Goal: Information Seeking & Learning: Learn about a topic

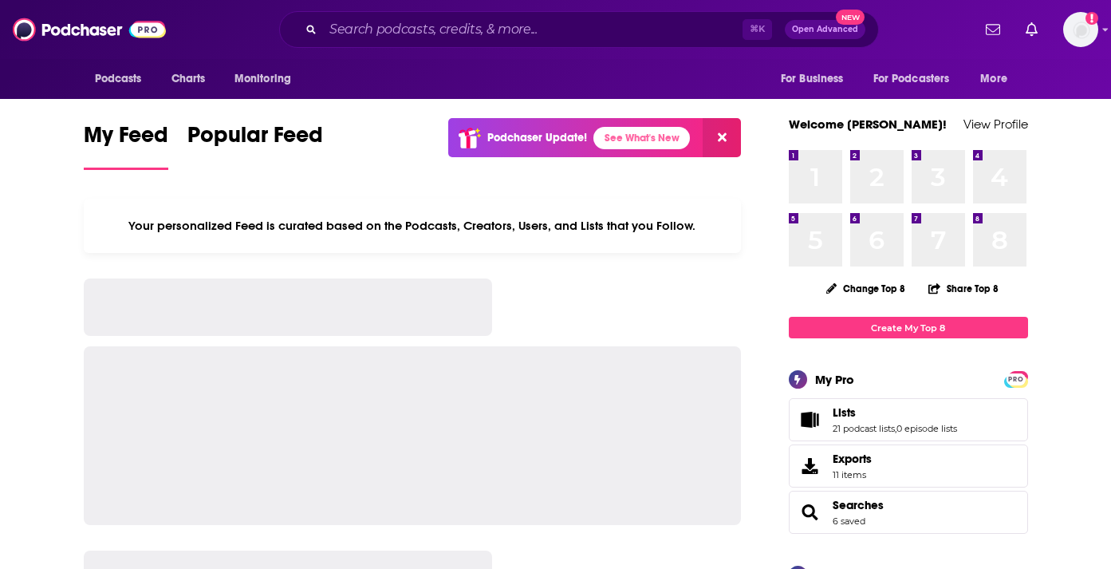
click at [503, 15] on div "⌘ K Open Advanced New" at bounding box center [579, 29] width 600 height 37
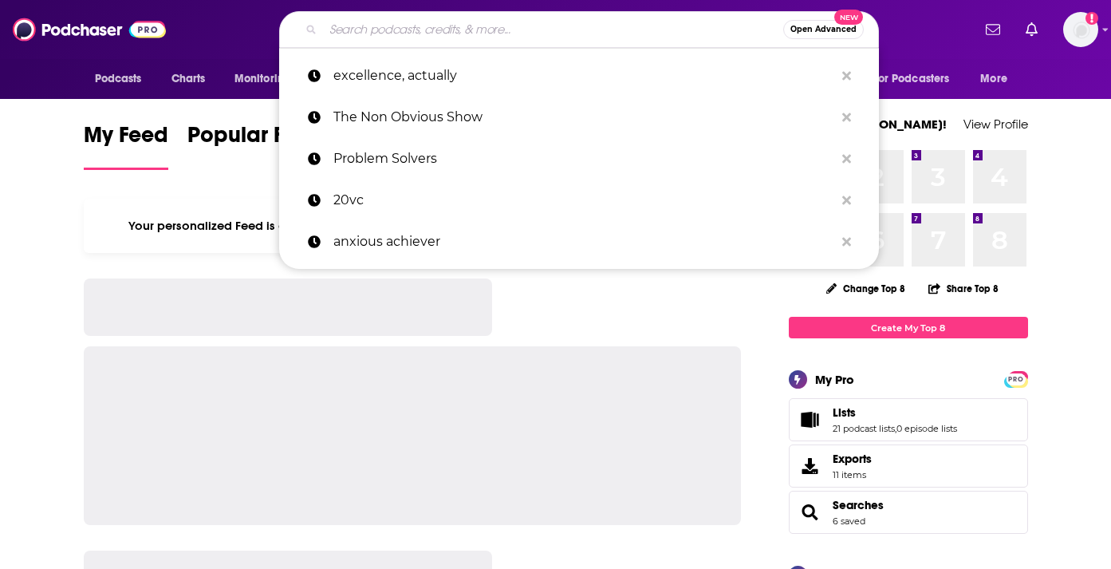
click at [474, 18] on input "Search podcasts, credits, & more..." at bounding box center [553, 30] width 460 height 26
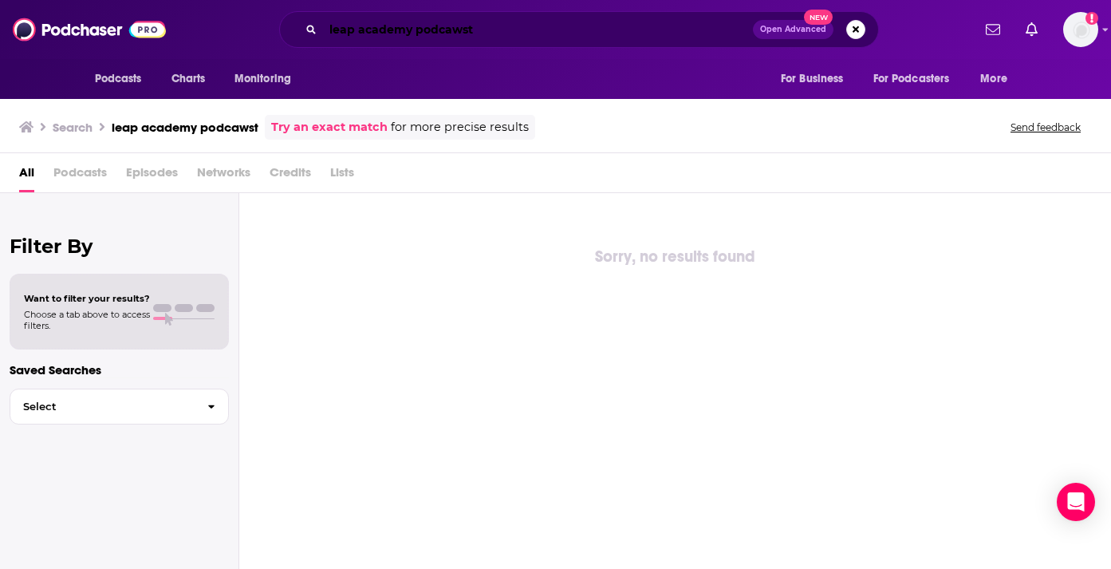
click at [463, 30] on input "leap academy podcawst" at bounding box center [538, 30] width 430 height 26
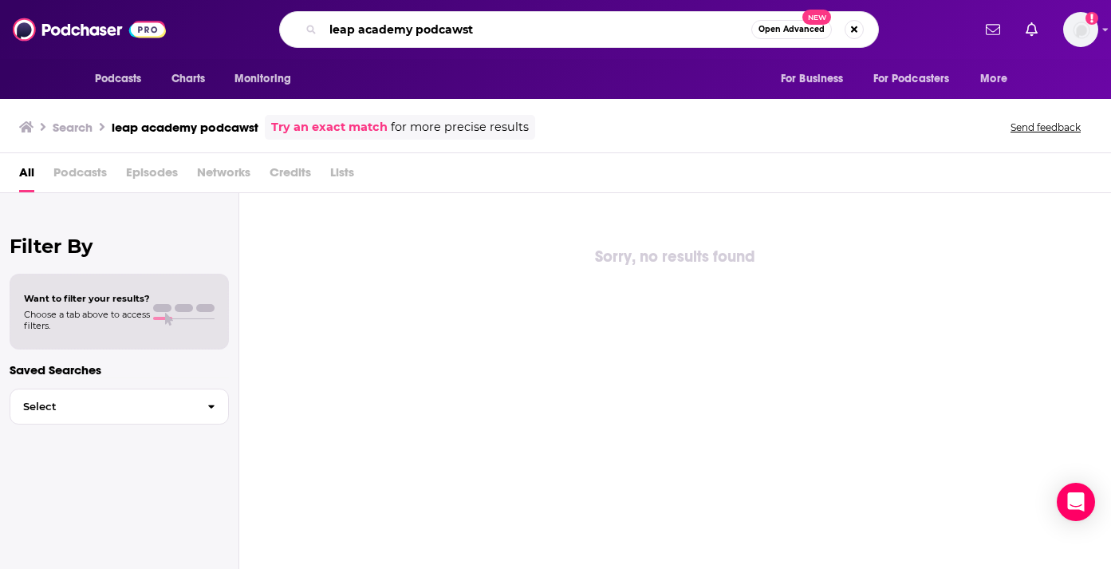
click at [463, 30] on input "leap academy podcawst" at bounding box center [537, 30] width 428 height 26
type input "leap academy"
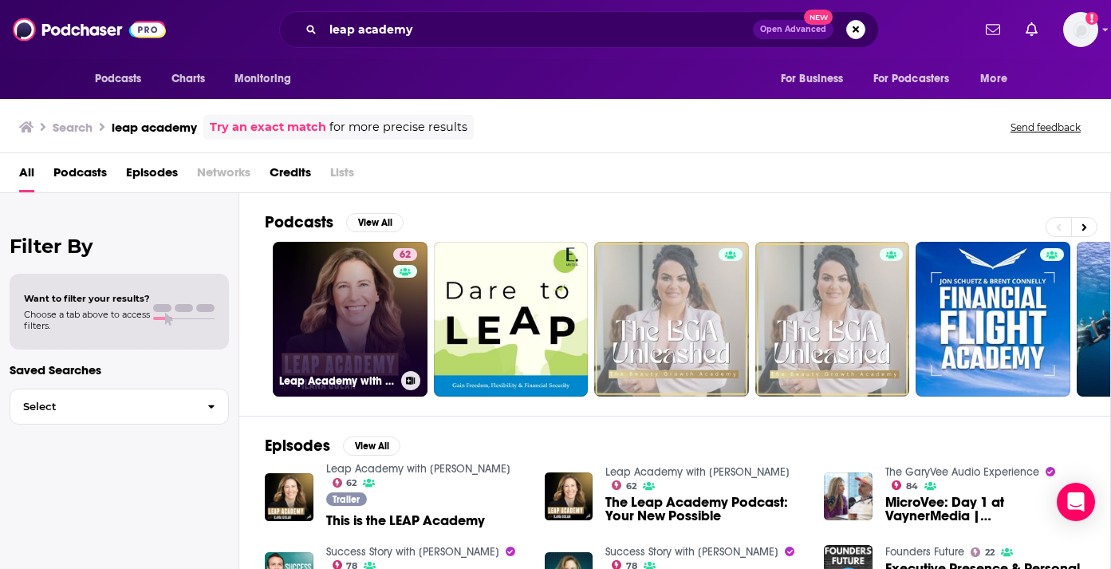
click at [322, 310] on link "62 Leap Academy with [PERSON_NAME]" at bounding box center [350, 319] width 155 height 155
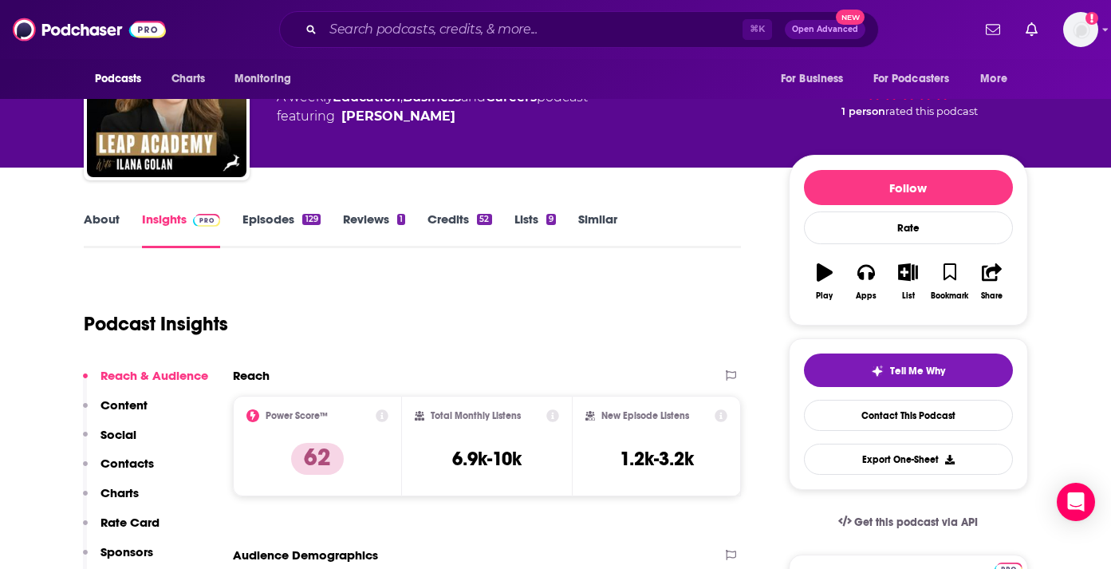
scroll to position [105, 0]
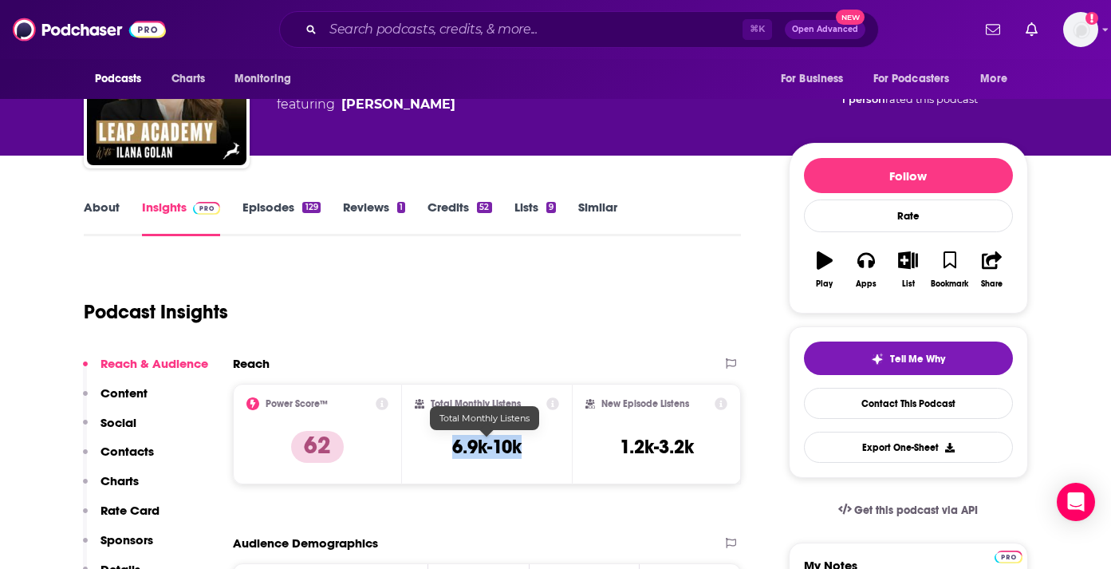
drag, startPoint x: 544, startPoint y: 454, endPoint x: 450, endPoint y: 448, distance: 94.3
click at [451, 450] on div "Total Monthly Listens 6.9k-10k" at bounding box center [487, 433] width 144 height 73
copy h3 "6.9k-10k"
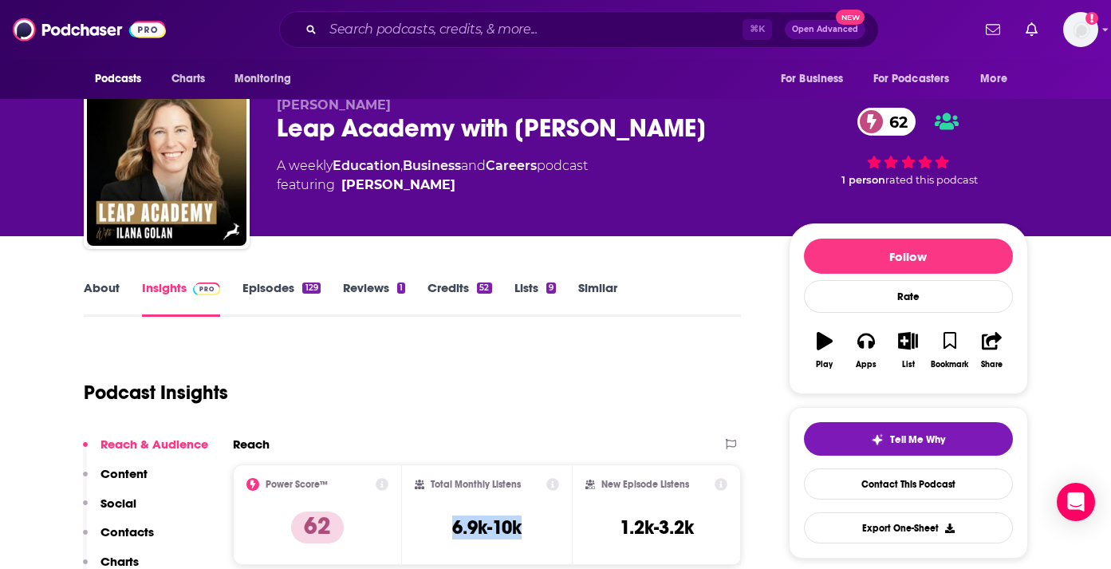
scroll to position [0, 0]
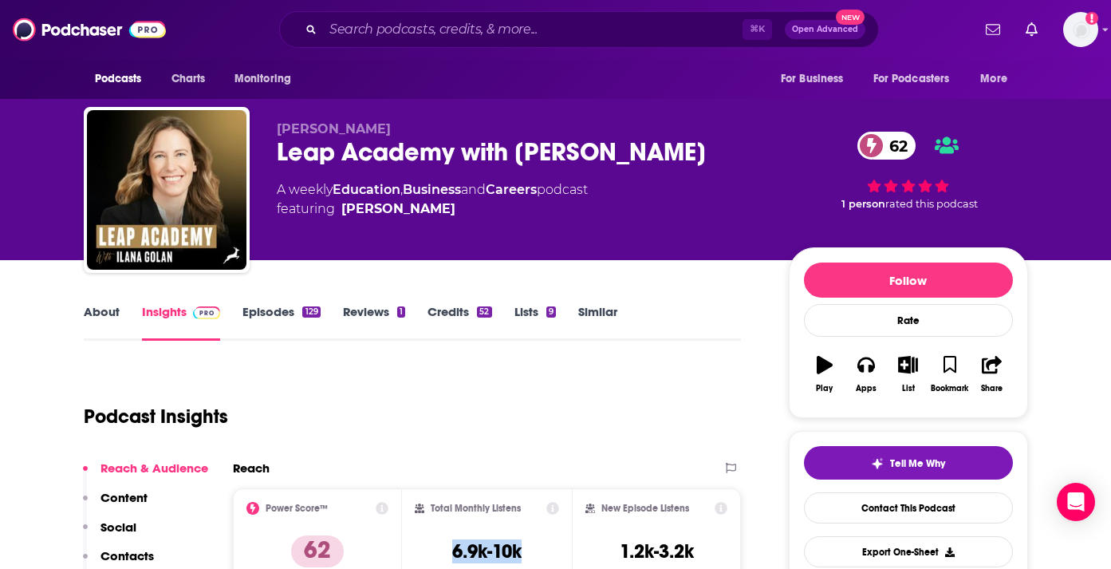
click at [107, 310] on link "About" at bounding box center [102, 322] width 36 height 37
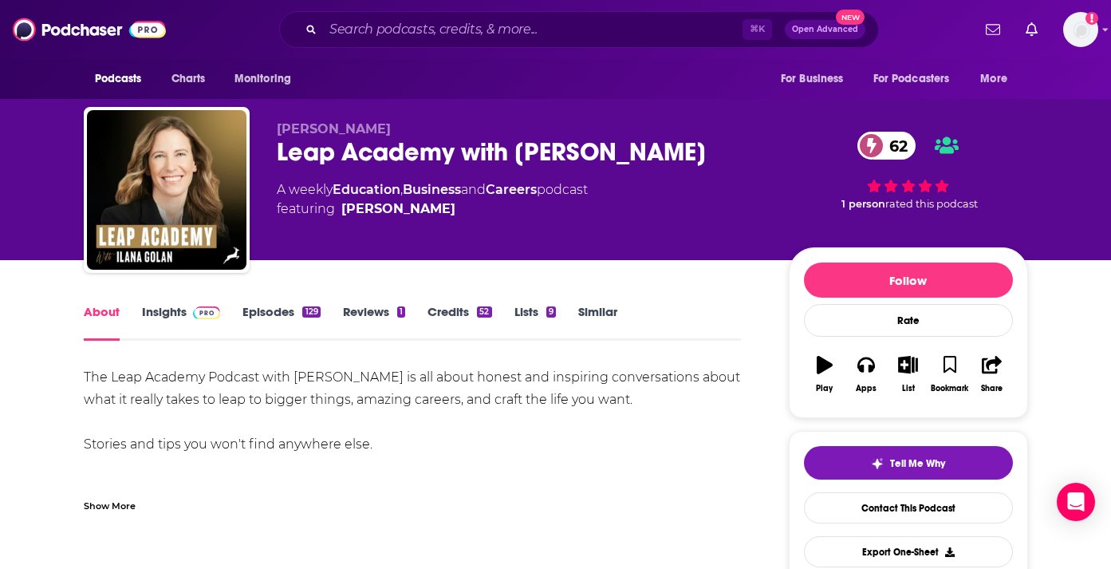
scroll to position [81, 0]
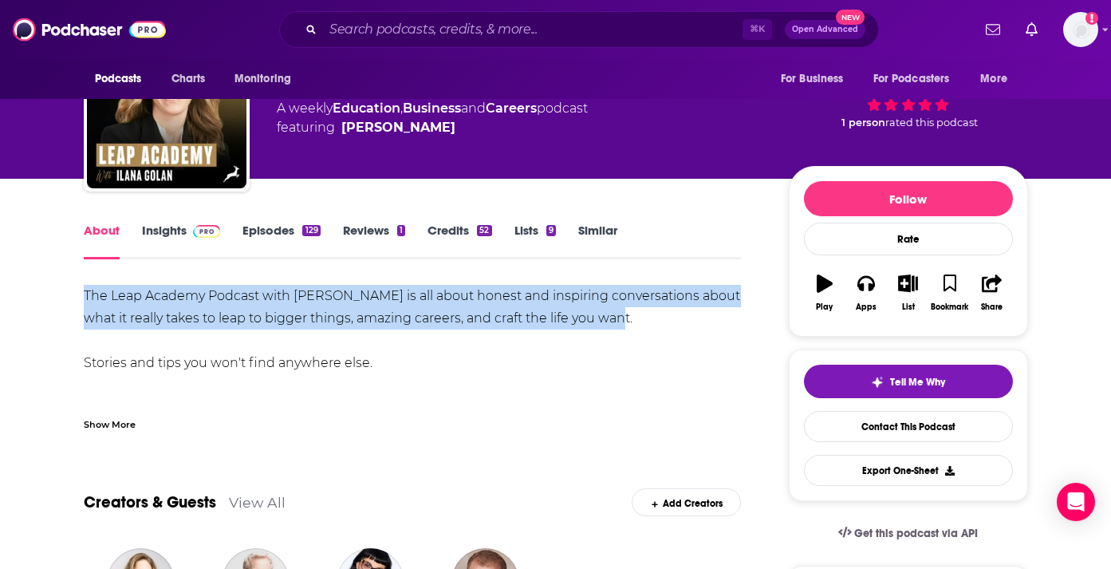
drag, startPoint x: 77, startPoint y: 294, endPoint x: 634, endPoint y: 328, distance: 557.9
copy div "The Leap Academy Podcast with [PERSON_NAME] is all about honest and inspiring c…"
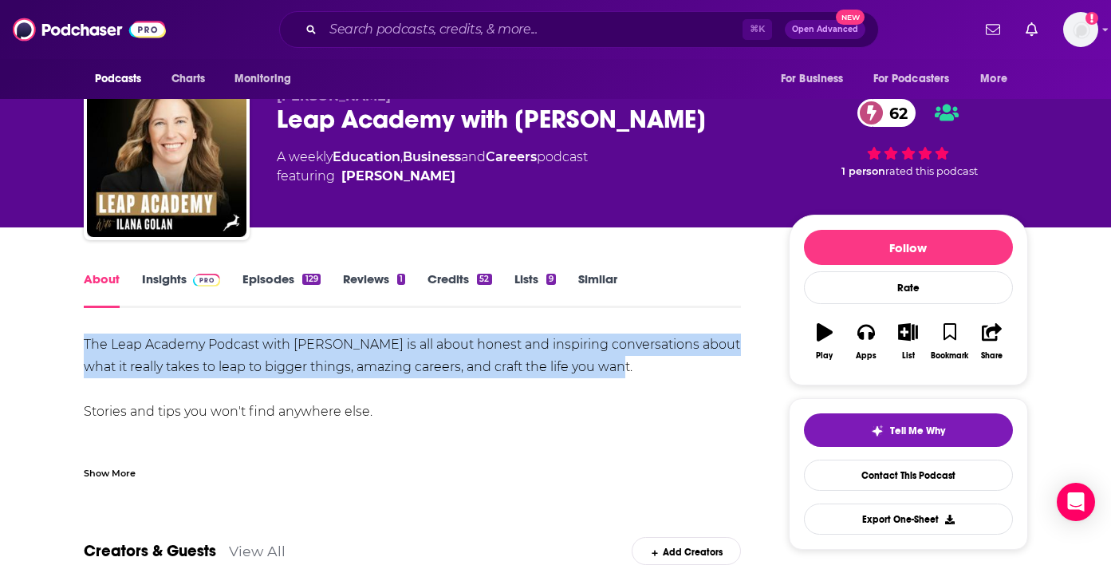
scroll to position [0, 0]
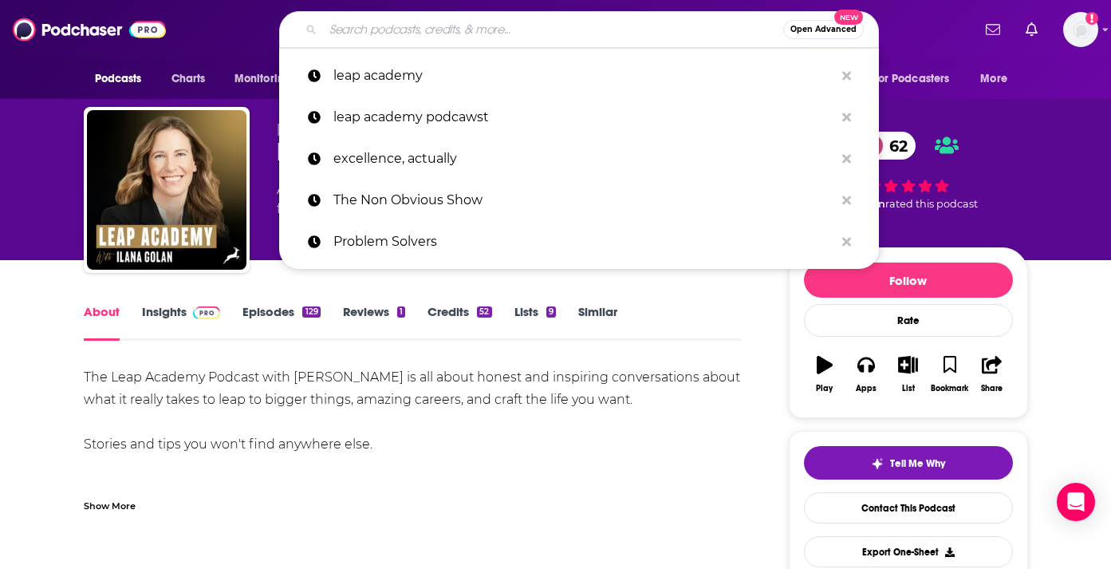
click at [500, 33] on input "Search podcasts, credits, & more..." at bounding box center [553, 30] width 460 height 26
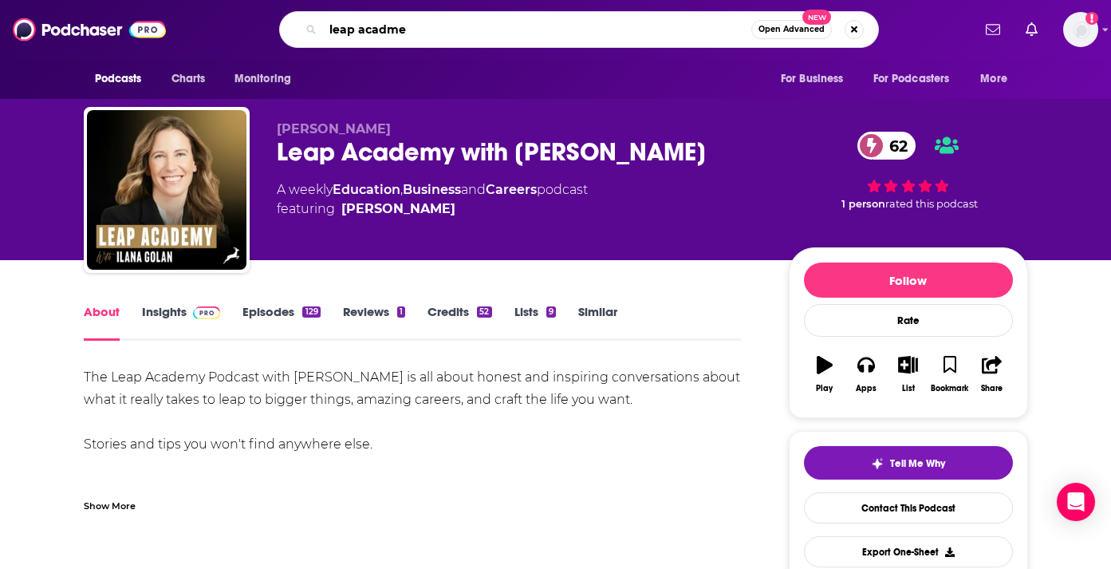
type input "leap acadmey"
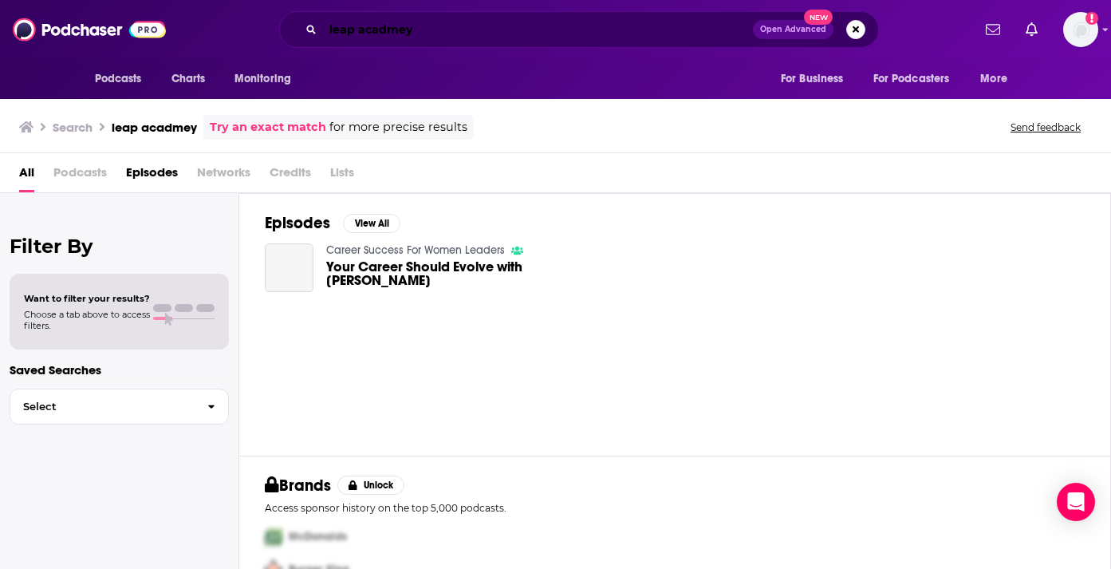
click at [388, 28] on input "leap acadmey" at bounding box center [538, 30] width 430 height 26
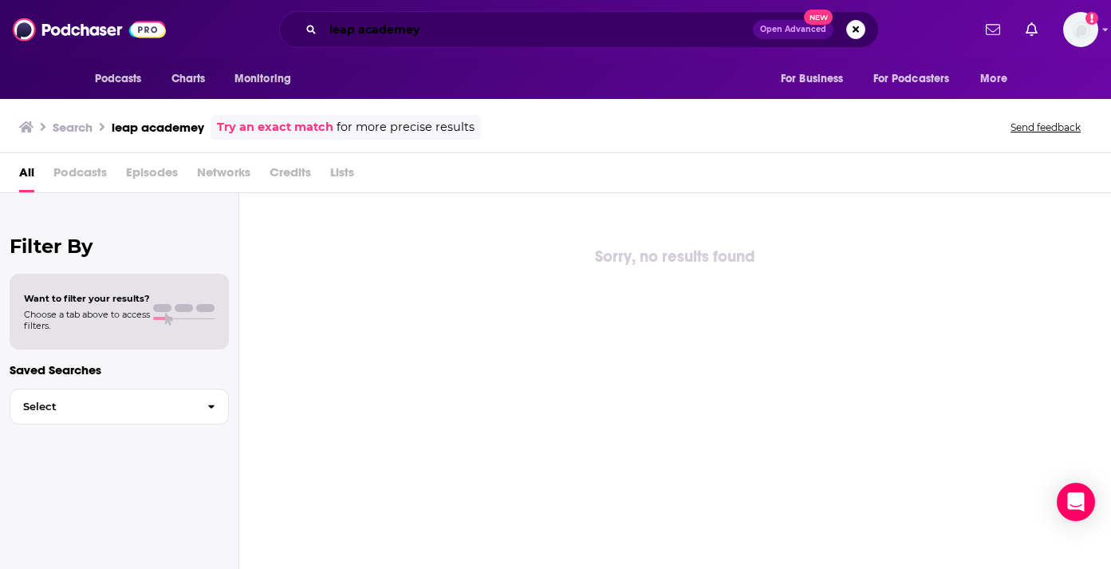
click at [412, 34] on input "leap academey" at bounding box center [538, 30] width 430 height 26
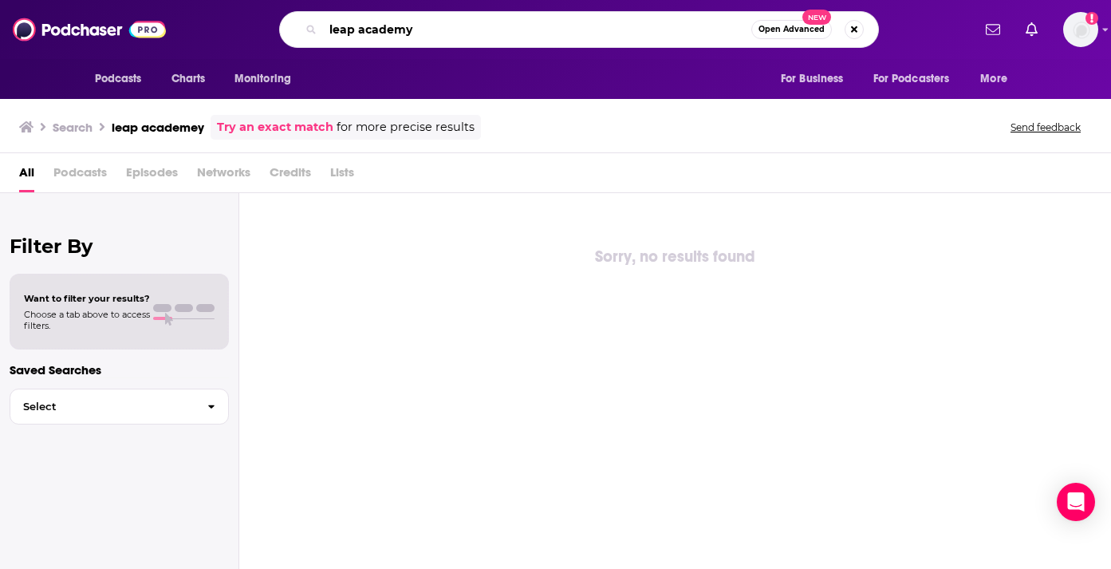
type input "leap academy"
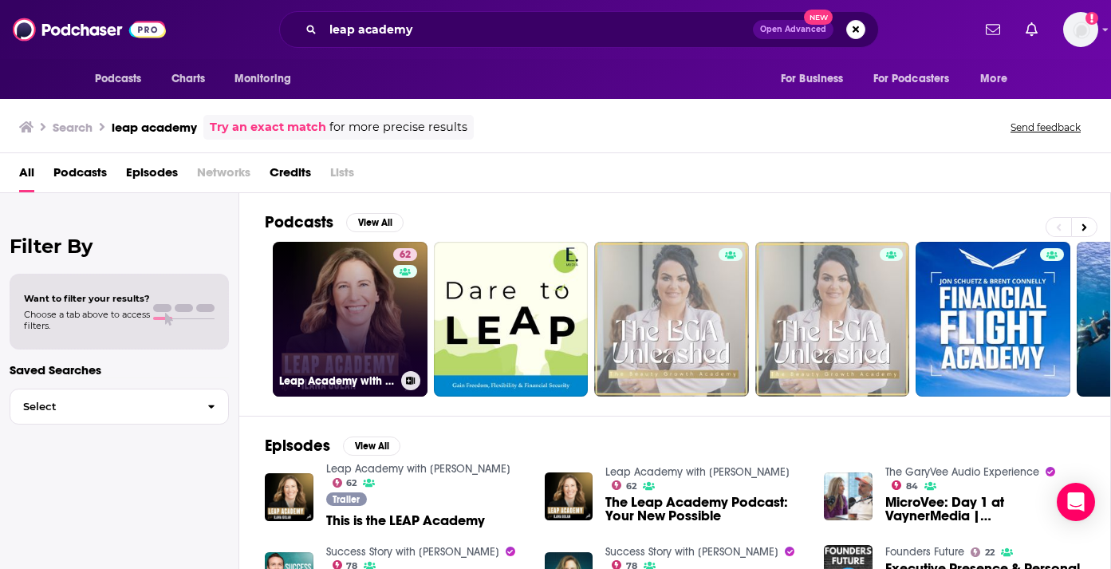
click at [329, 314] on link "62 Leap Academy with [PERSON_NAME]" at bounding box center [350, 319] width 155 height 155
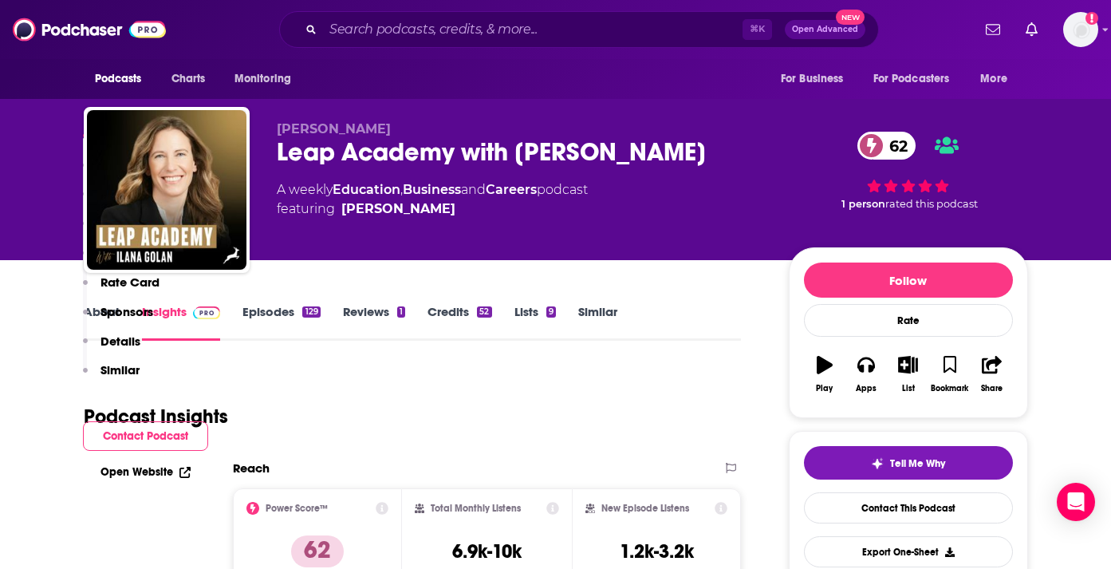
scroll to position [306, 0]
